Goal: Entertainment & Leisure: Consume media (video, audio)

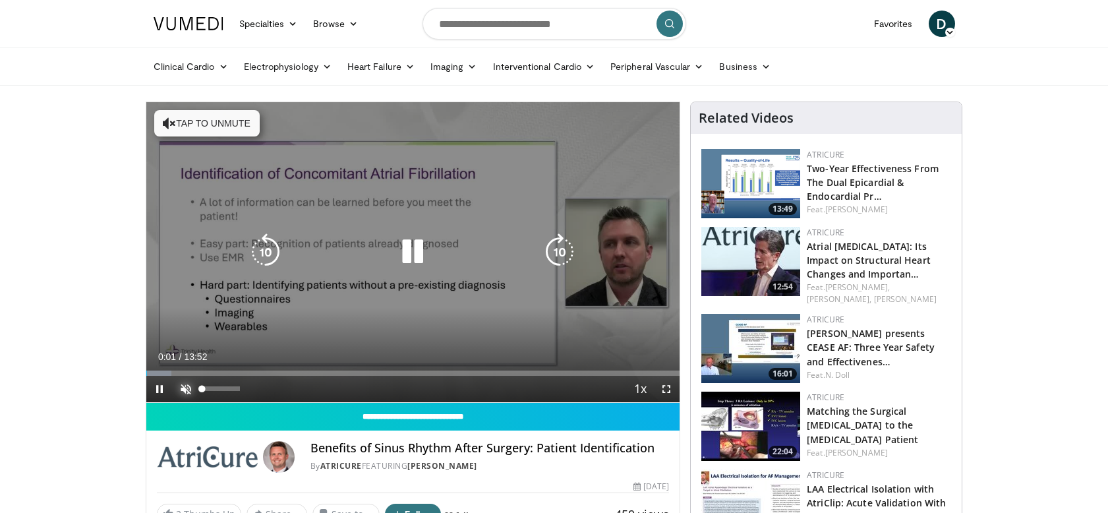
drag, startPoint x: 185, startPoint y: 388, endPoint x: 176, endPoint y: 388, distance: 9.2
click at [185, 387] on span "Video Player" at bounding box center [186, 389] width 26 height 26
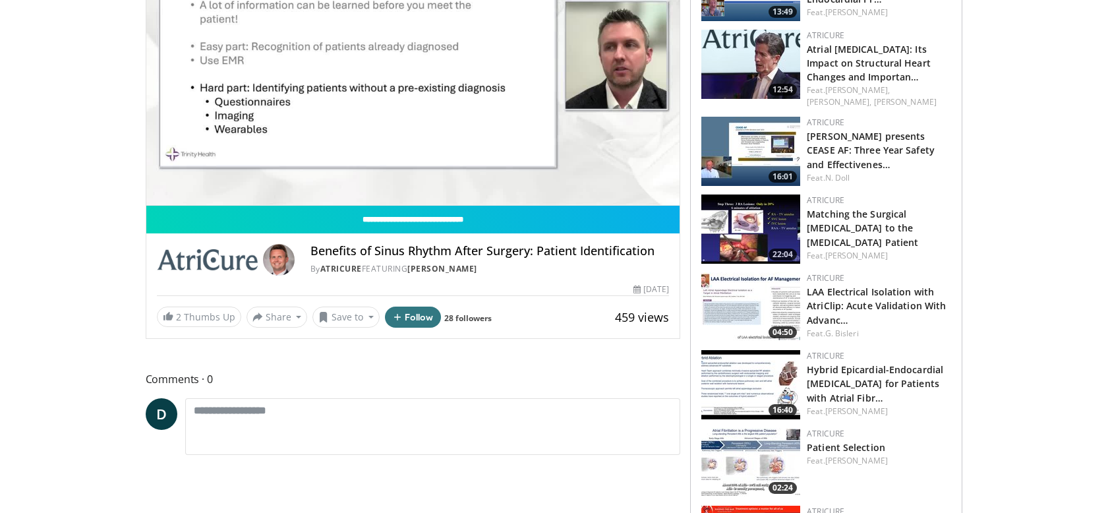
scroll to position [198, 0]
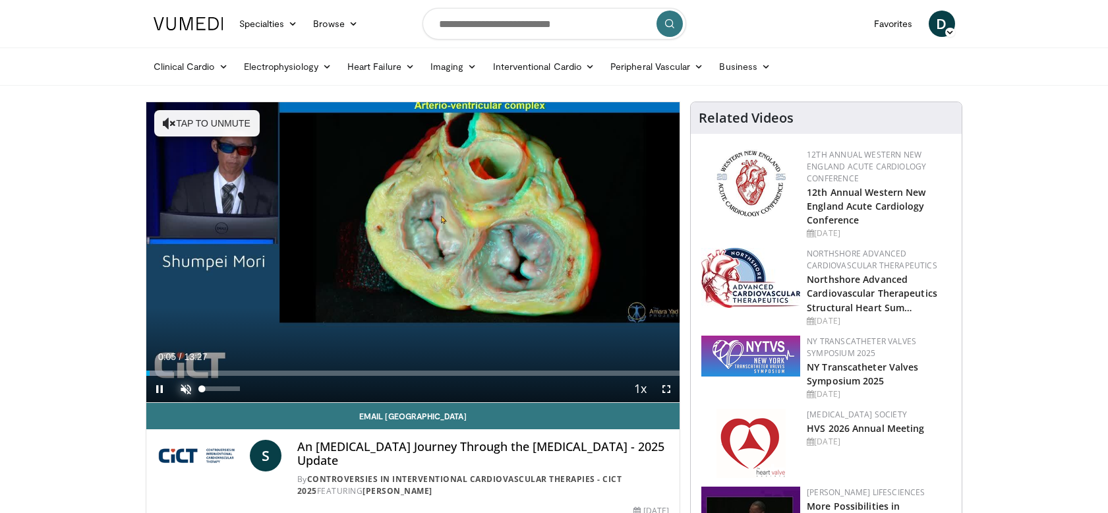
click at [181, 389] on span "Video Player" at bounding box center [186, 389] width 26 height 26
